Goal: Task Accomplishment & Management: Use online tool/utility

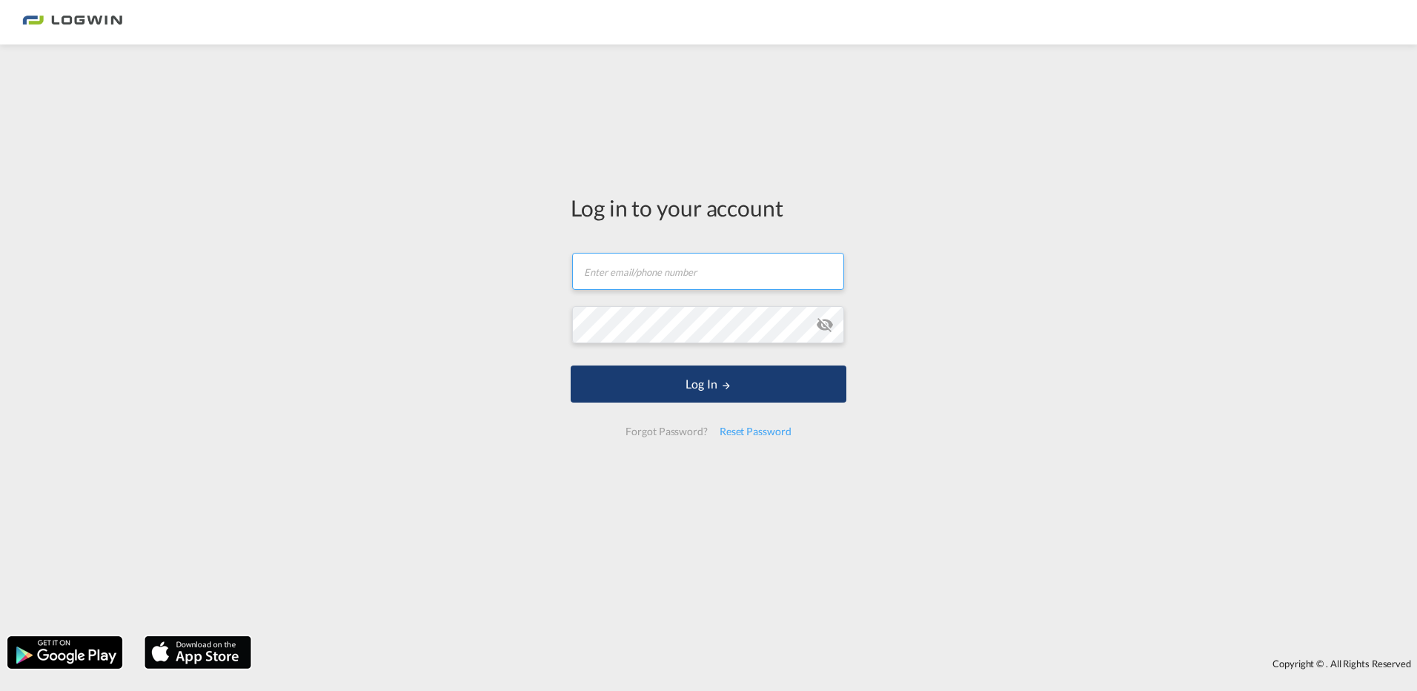
type input "[PERSON_NAME][EMAIL_ADDRESS][DOMAIN_NAME]"
click at [718, 393] on button "Log In" at bounding box center [709, 383] width 276 height 37
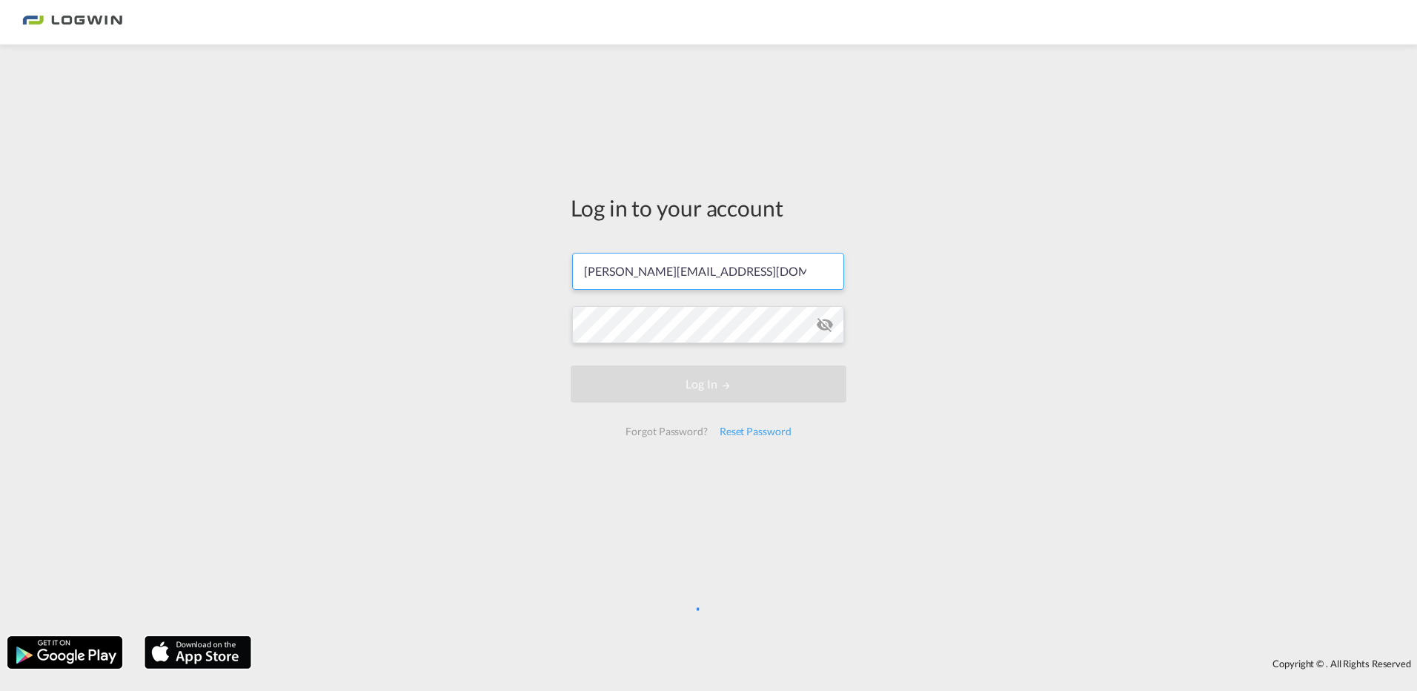
scroll to position [0, 6]
